Goal: Task Accomplishment & Management: Manage account settings

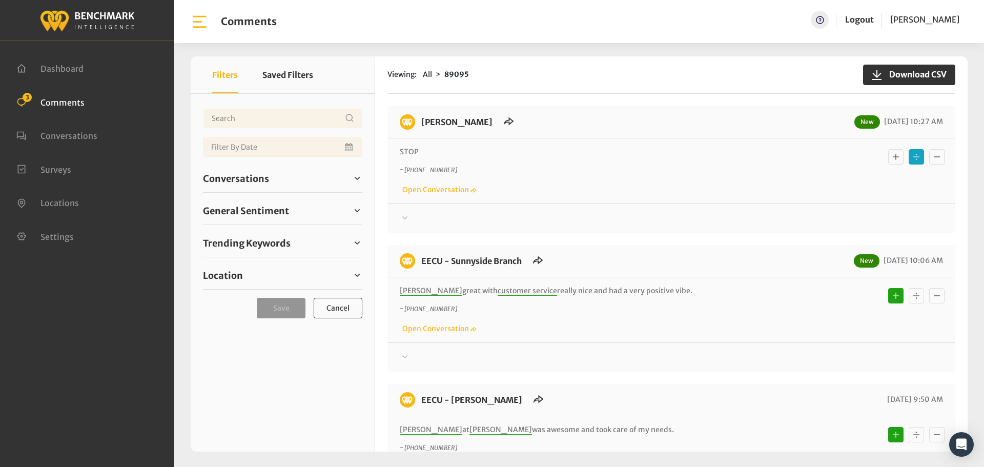
click at [228, 188] on div "Conversations Open 2 Resolved 88687 6872" at bounding box center [282, 179] width 159 height 28
click at [234, 179] on span "Conversations" at bounding box center [236, 179] width 66 height 14
click at [0, 0] on input "Open" at bounding box center [0, 0] width 0 height 0
checkbox input "true"
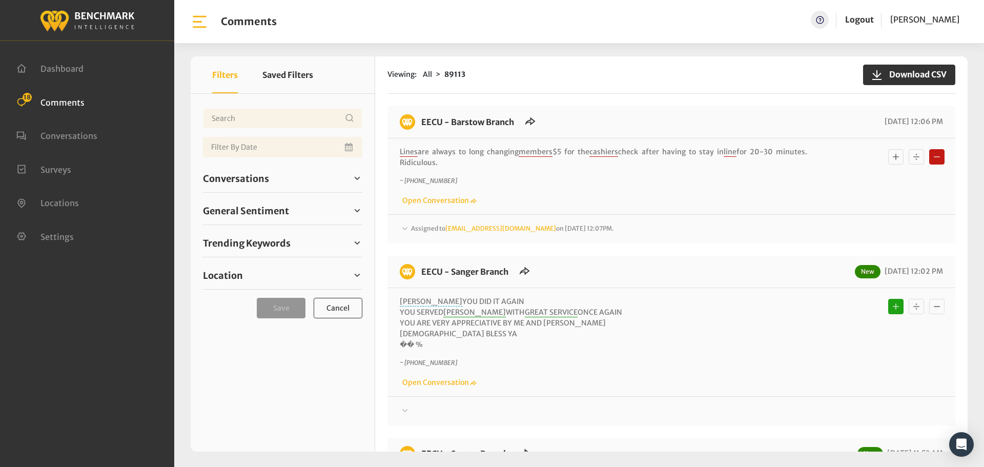
click at [414, 230] on span "Assigned to [EMAIL_ADDRESS][DOMAIN_NAME] on [DATE] 12:07PM." at bounding box center [512, 229] width 203 height 8
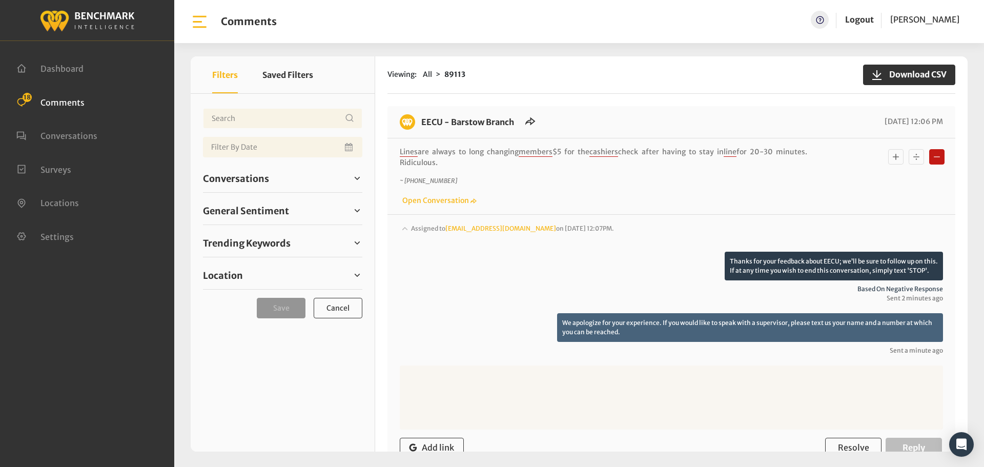
click at [417, 222] on div "Assigned to Heatherm@myeecu.org on October 3, 2025 12:07PM. Thanks for your fee…" at bounding box center [672, 353] width 568 height 278
click at [418, 225] on span "Assigned to [EMAIL_ADDRESS][DOMAIN_NAME] on [DATE] 12:07PM." at bounding box center [512, 229] width 203 height 8
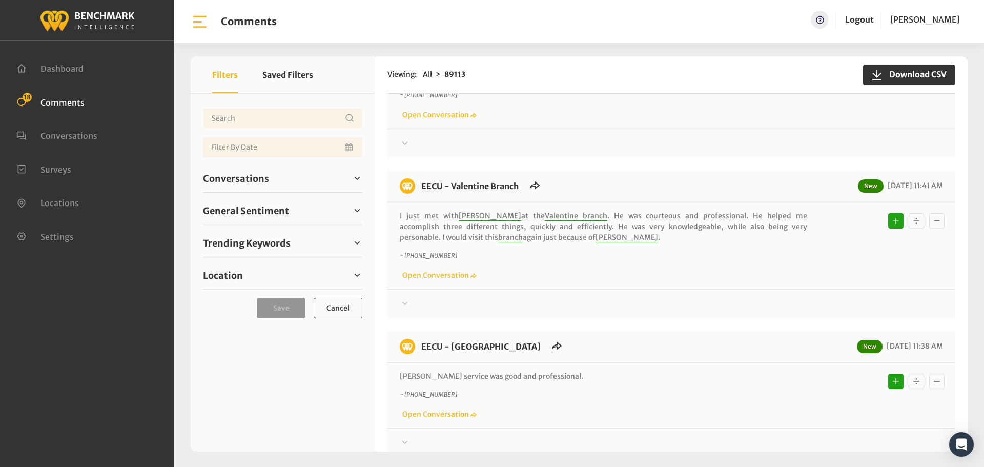
scroll to position [699, 0]
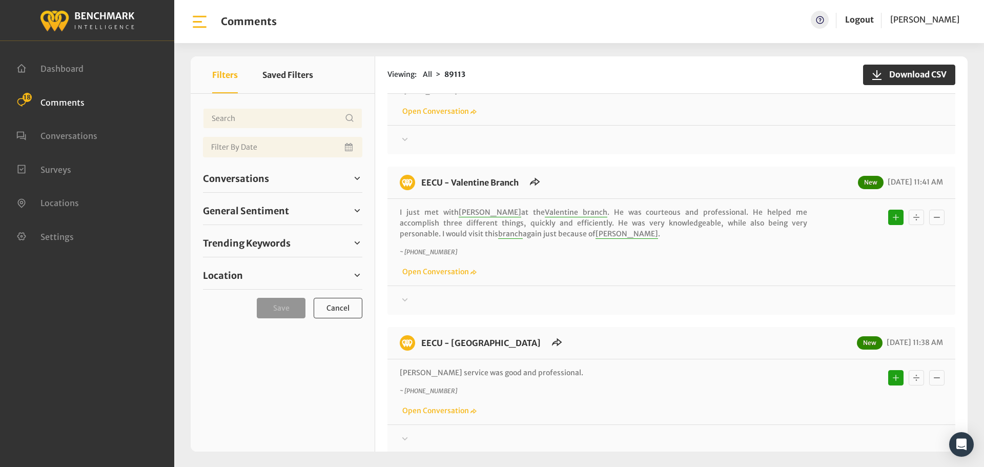
click at [417, 138] on div at bounding box center [671, 140] width 543 height 12
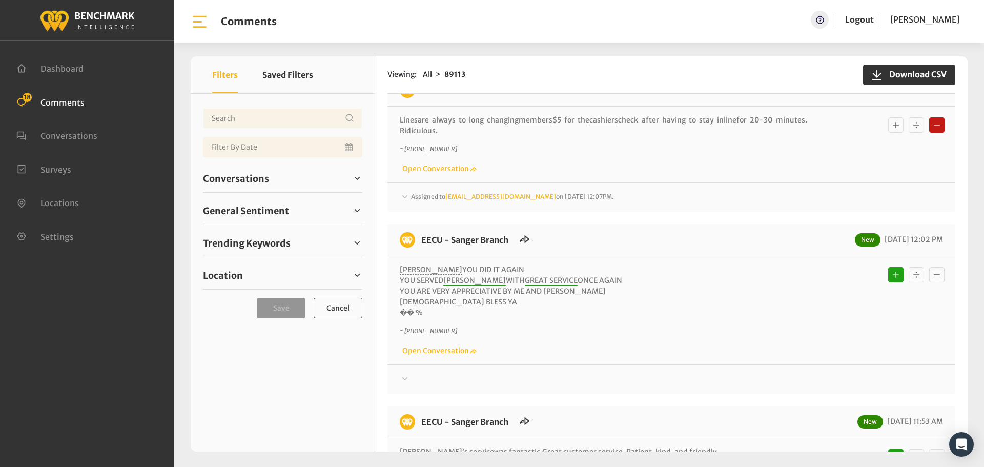
scroll to position [0, 0]
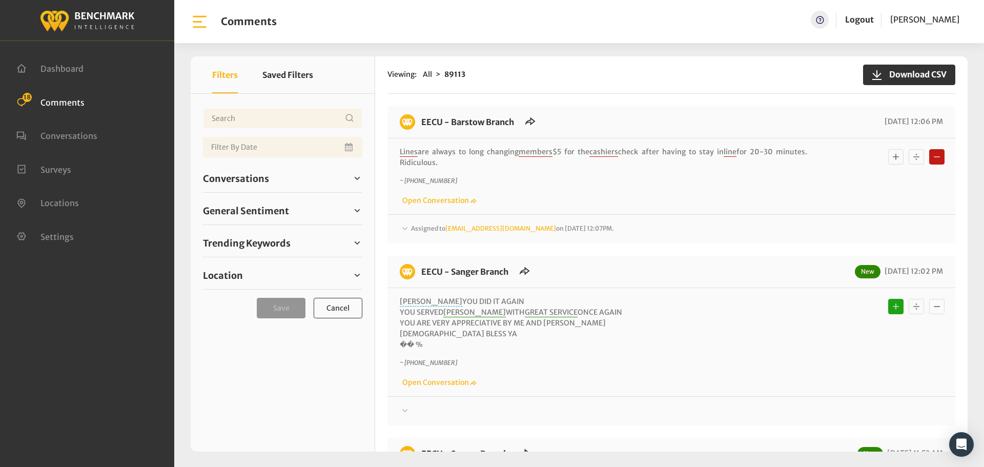
click at [417, 228] on span "Assigned to Heatherm@myeecu.org on October 3, 2025 12:07PM." at bounding box center [512, 229] width 203 height 8
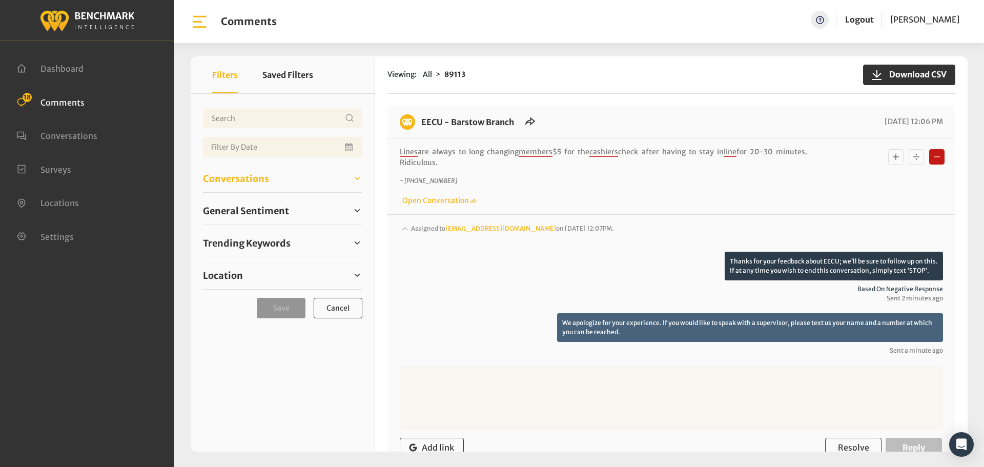
click at [248, 173] on span "Conversations" at bounding box center [236, 179] width 66 height 14
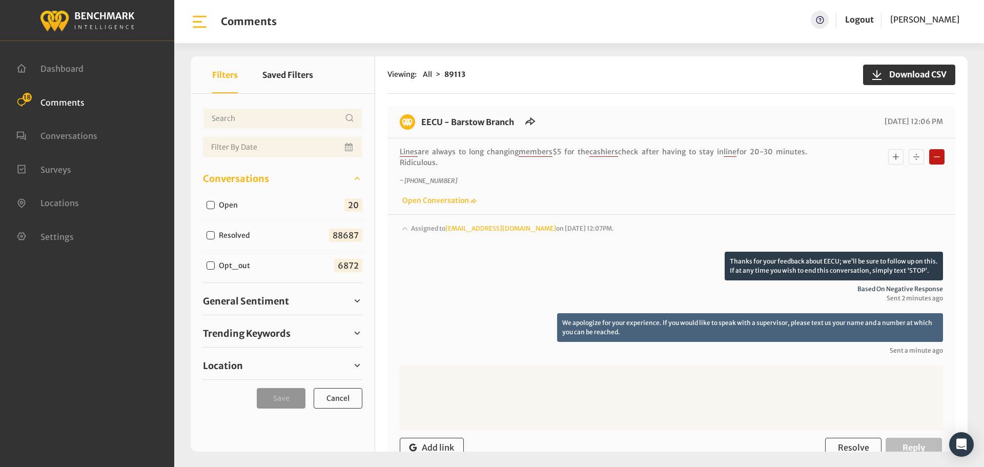
click at [211, 206] on input "Open" at bounding box center [211, 205] width 8 height 8
checkbox input "true"
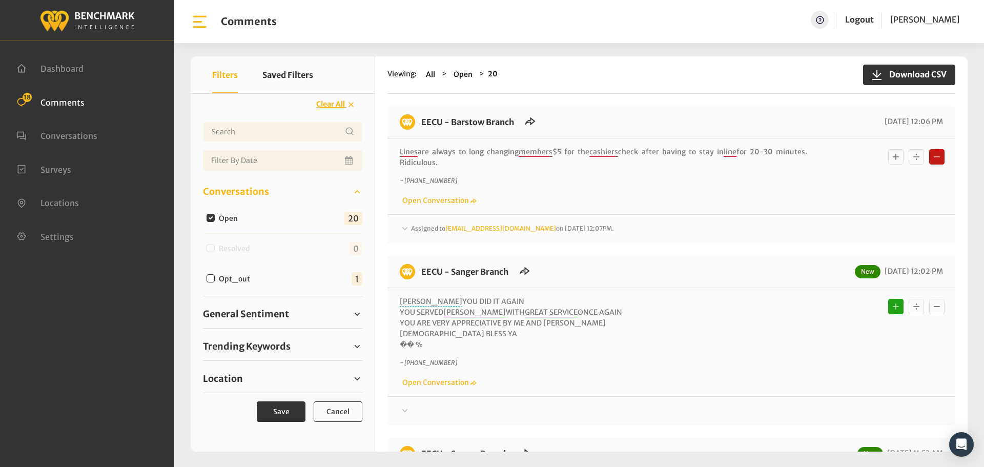
click at [426, 229] on span "Assigned to Heatherm@myeecu.org on October 3, 2025 12:07PM." at bounding box center [512, 229] width 203 height 8
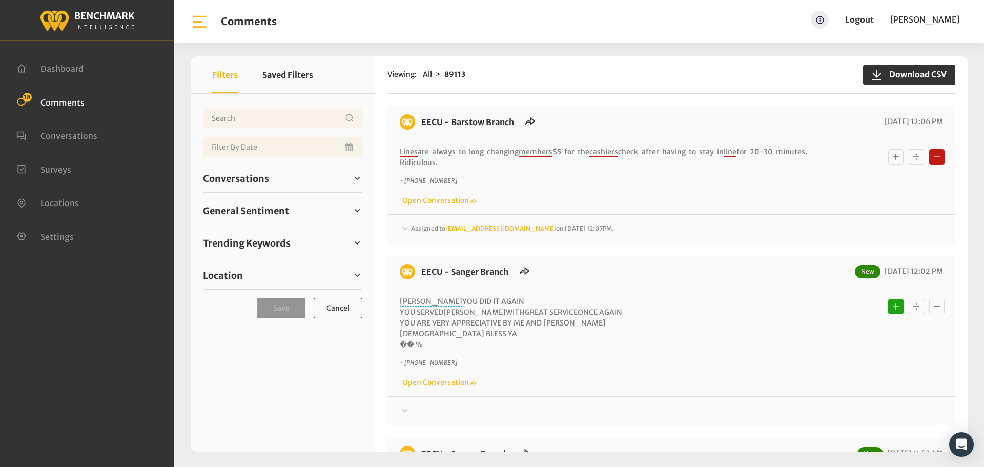
click at [418, 221] on div "Assigned to [EMAIL_ADDRESS][DOMAIN_NAME] on [DATE] 12:07PM. Thanks for your fee…" at bounding box center [672, 224] width 568 height 21
click at [426, 229] on span "Assigned to [EMAIL_ADDRESS][DOMAIN_NAME] on [DATE] 12:07PM." at bounding box center [512, 229] width 203 height 8
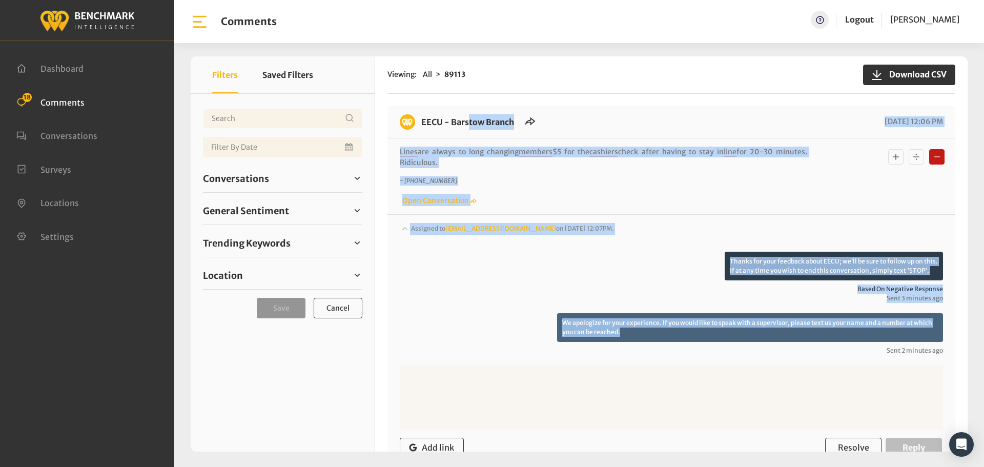
drag, startPoint x: 627, startPoint y: 234, endPoint x: 421, endPoint y: 125, distance: 233.4
click at [421, 125] on div "EECU - Barstow Branch 10/03/2025 12:06 PM Lines are always to long changing mem…" at bounding box center [672, 303] width 568 height 395
copy div "EECU - Barstow Branch 10/03/2025 12:06 PM Lines are always to long changing mem…"
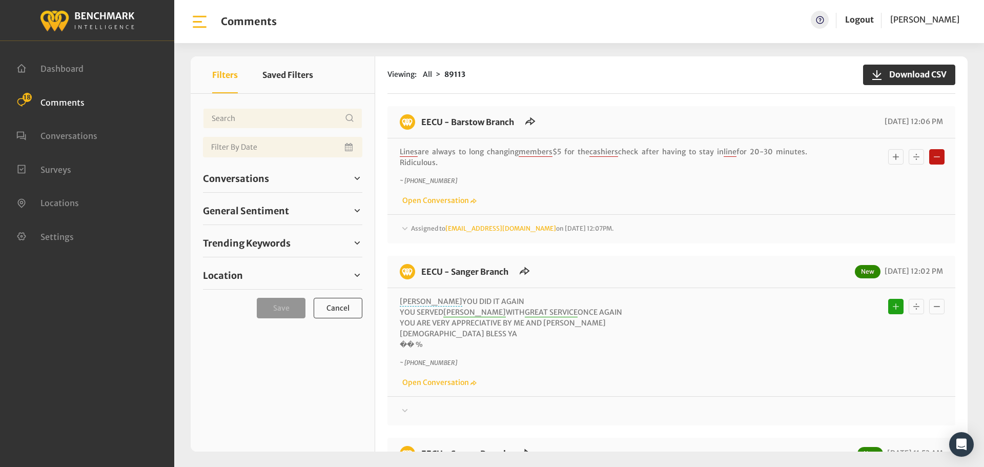
click at [433, 231] on span "Assigned to Heatherm@myeecu.org on October 3, 2025 12:07PM." at bounding box center [512, 229] width 203 height 8
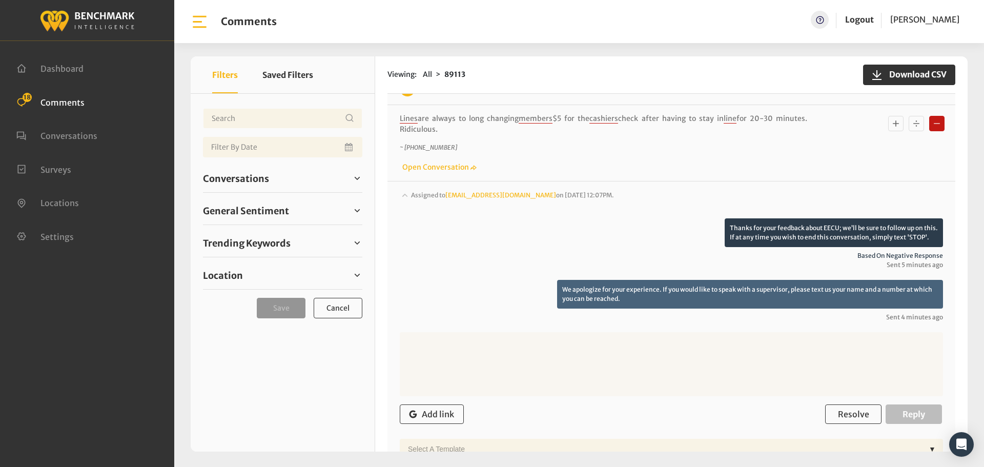
scroll to position [51, 0]
